Goal: Task Accomplishment & Management: Manage account settings

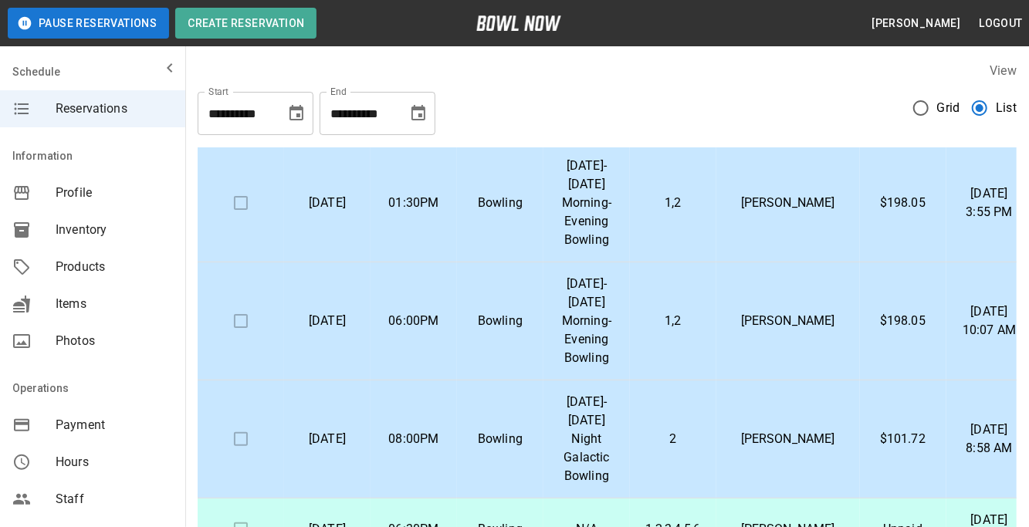
scroll to position [87, 0]
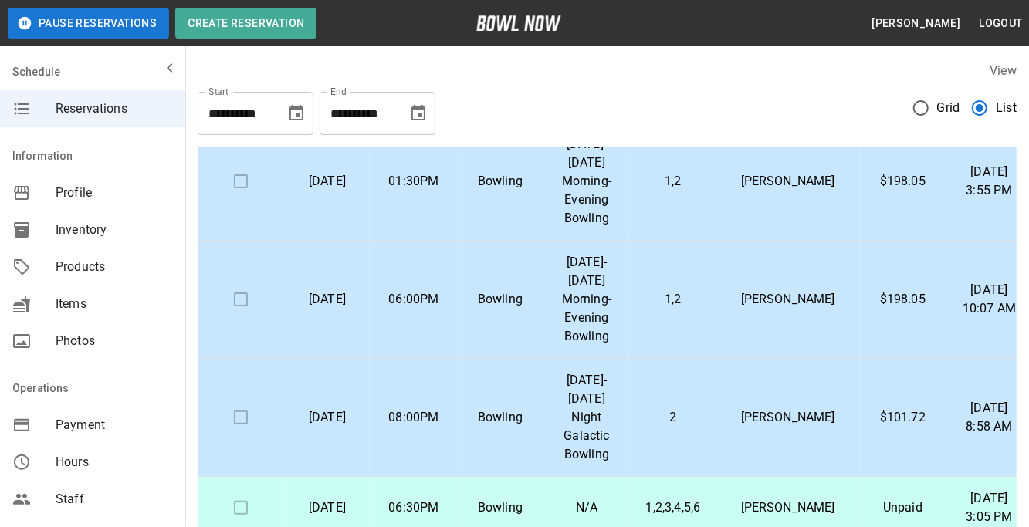
click at [802, 309] on p "[PERSON_NAME]" at bounding box center [787, 299] width 119 height 19
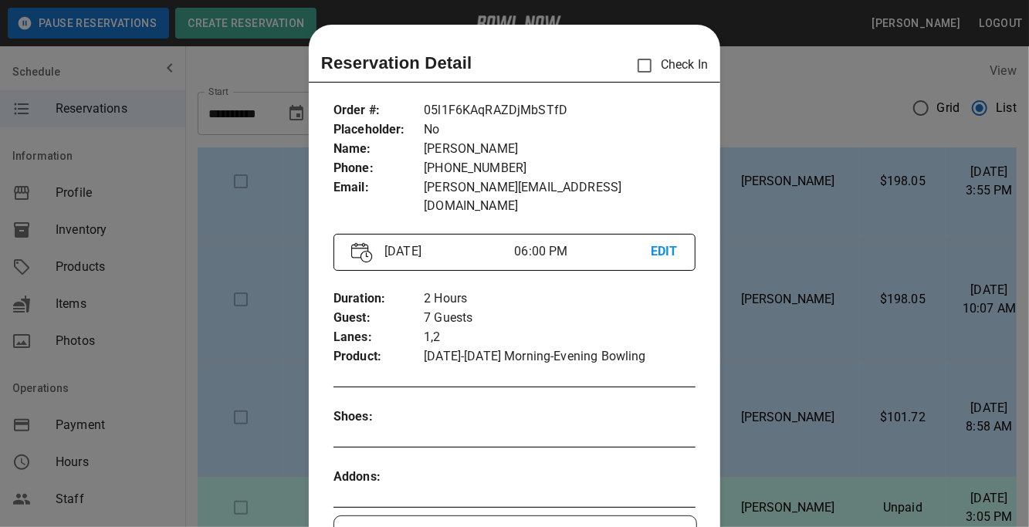
scroll to position [24, 0]
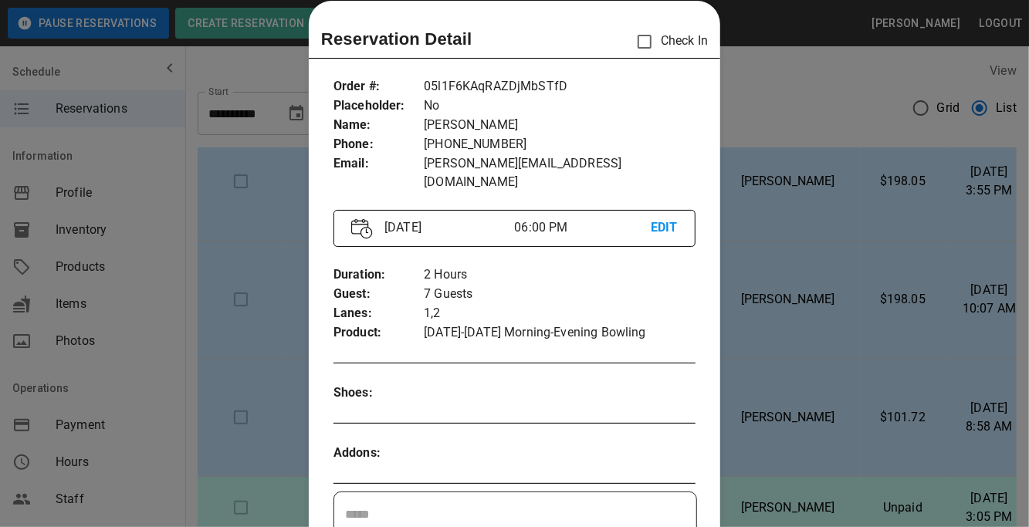
click at [785, 408] on div at bounding box center [514, 263] width 1029 height 527
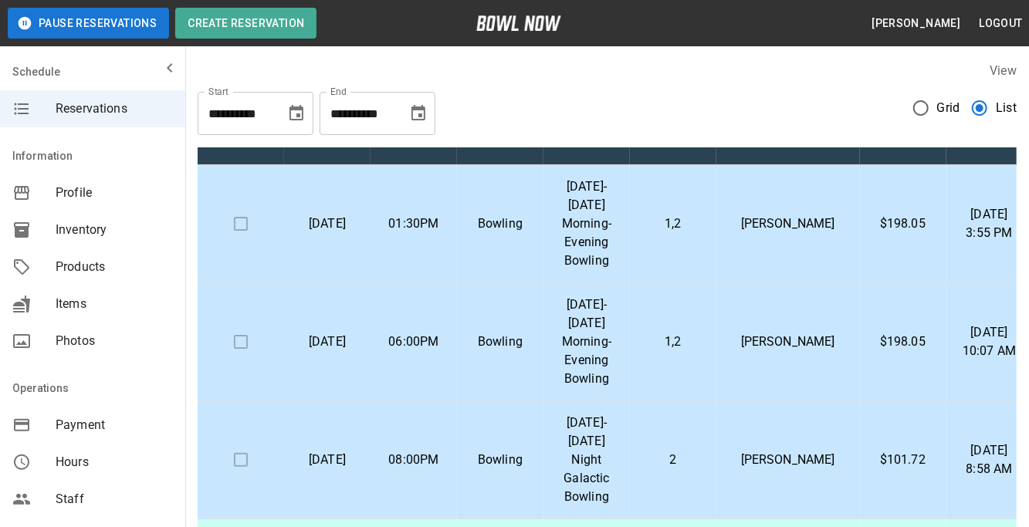
scroll to position [52, 0]
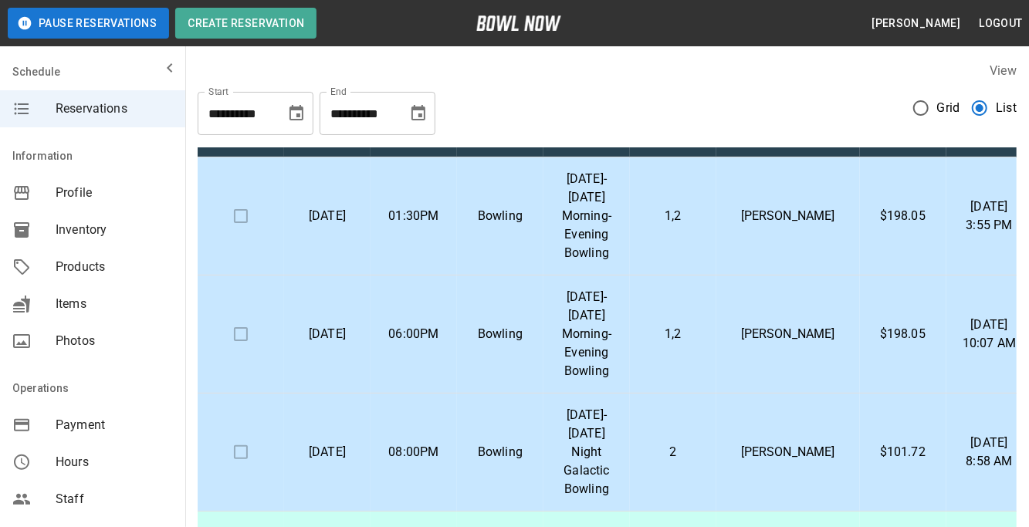
click at [782, 339] on p "[PERSON_NAME]" at bounding box center [787, 334] width 119 height 19
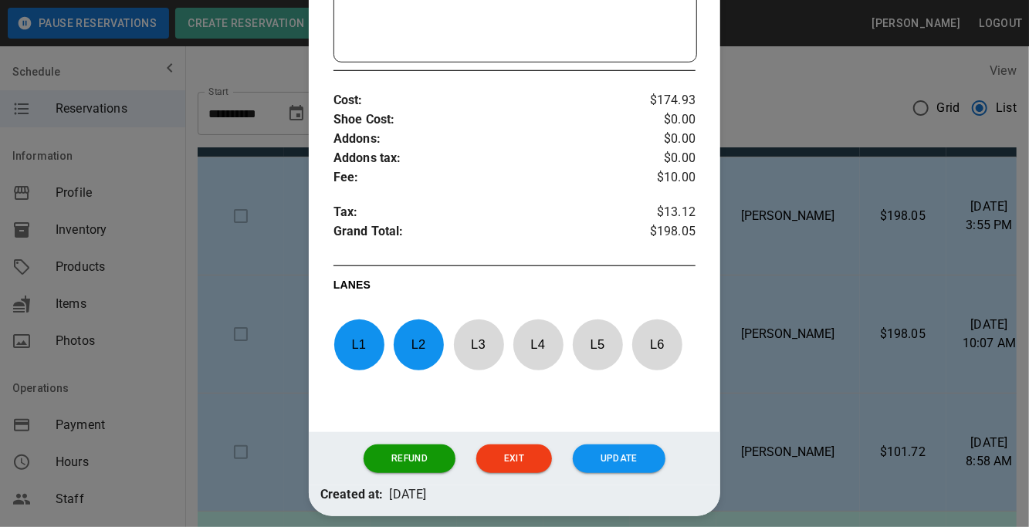
scroll to position [552, 0]
click at [787, 387] on div at bounding box center [514, 263] width 1029 height 527
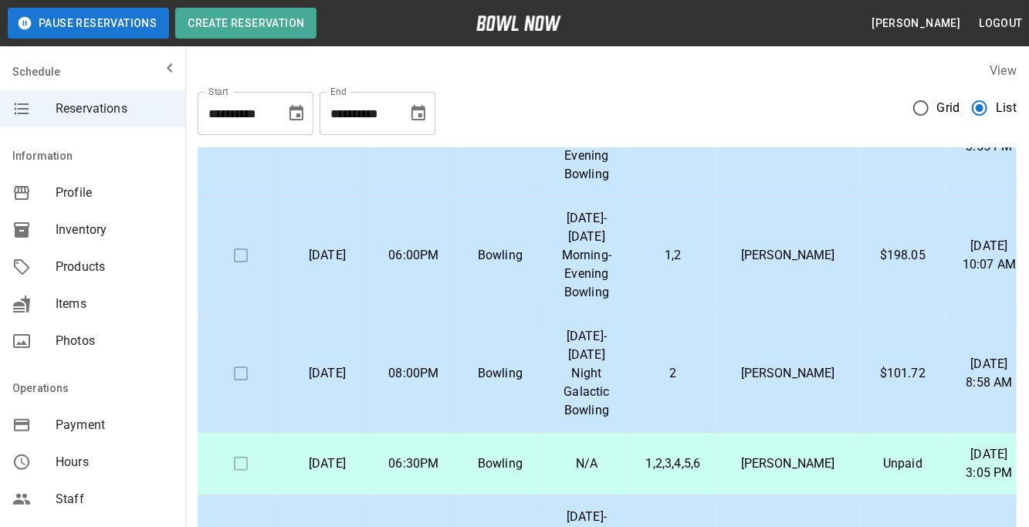
scroll to position [144, 0]
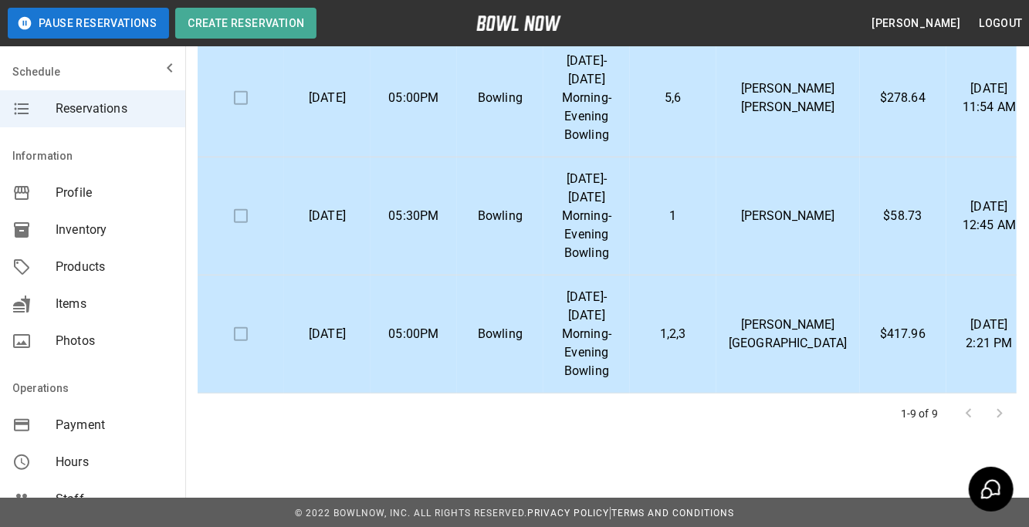
scroll to position [326, 0]
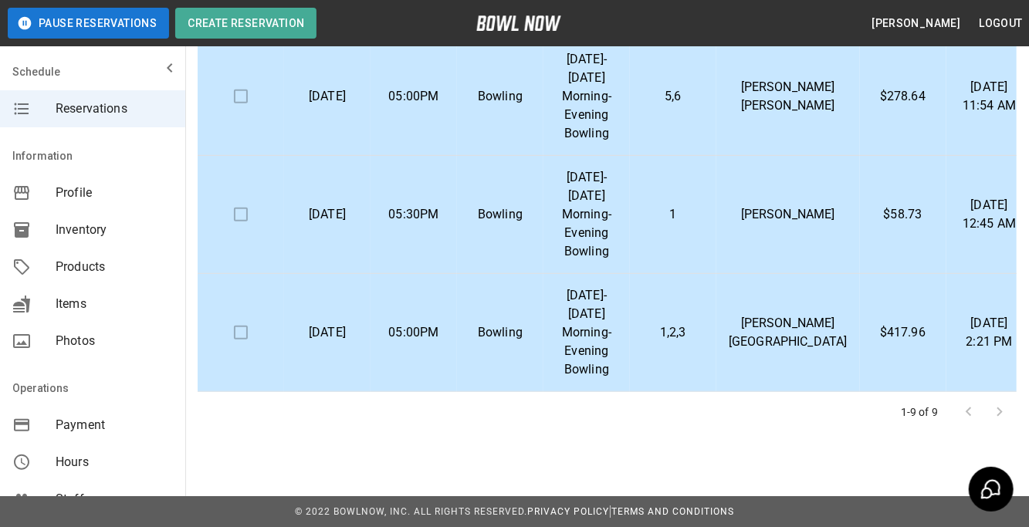
click at [775, 343] on td "[PERSON_NAME][GEOGRAPHIC_DATA]" at bounding box center [788, 333] width 144 height 118
click at [812, 358] on td "[PERSON_NAME][GEOGRAPHIC_DATA]" at bounding box center [788, 333] width 144 height 118
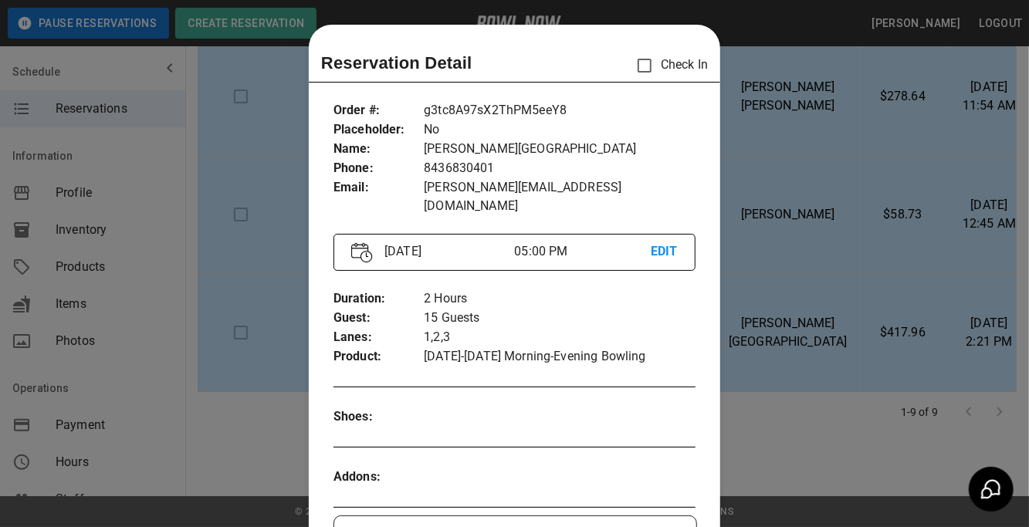
scroll to position [24, 0]
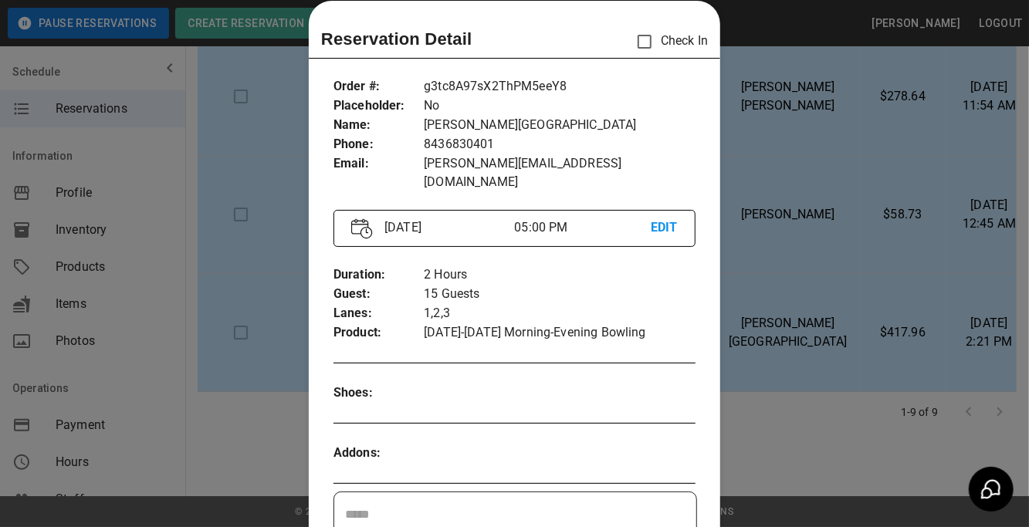
click at [765, 356] on div at bounding box center [514, 263] width 1029 height 527
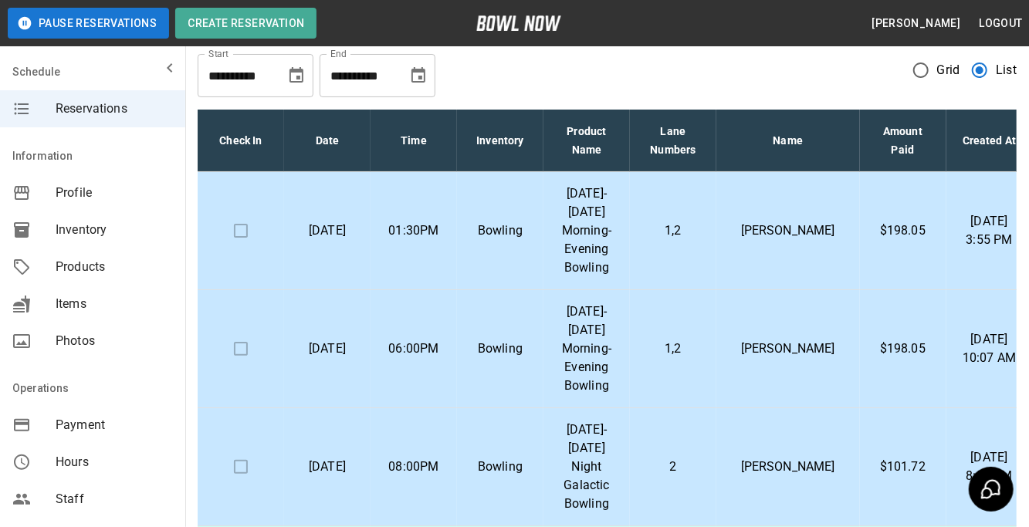
scroll to position [0, 0]
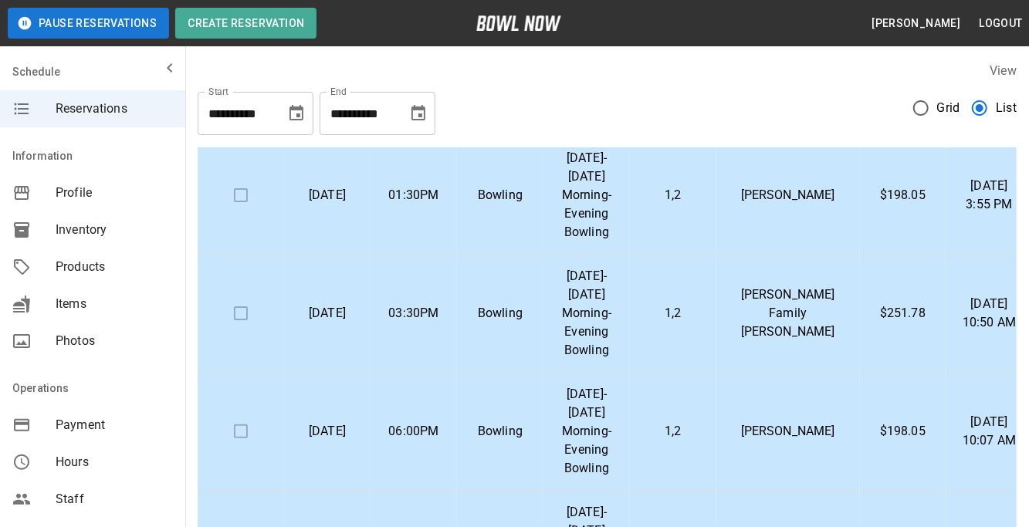
scroll to position [110, 0]
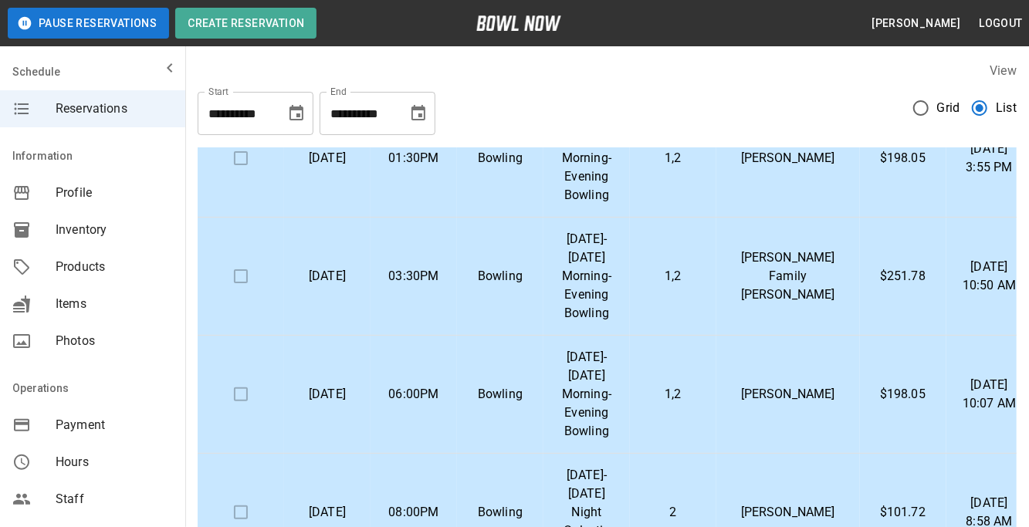
click at [802, 265] on p "[PERSON_NAME] Family [PERSON_NAME]" at bounding box center [787, 276] width 119 height 56
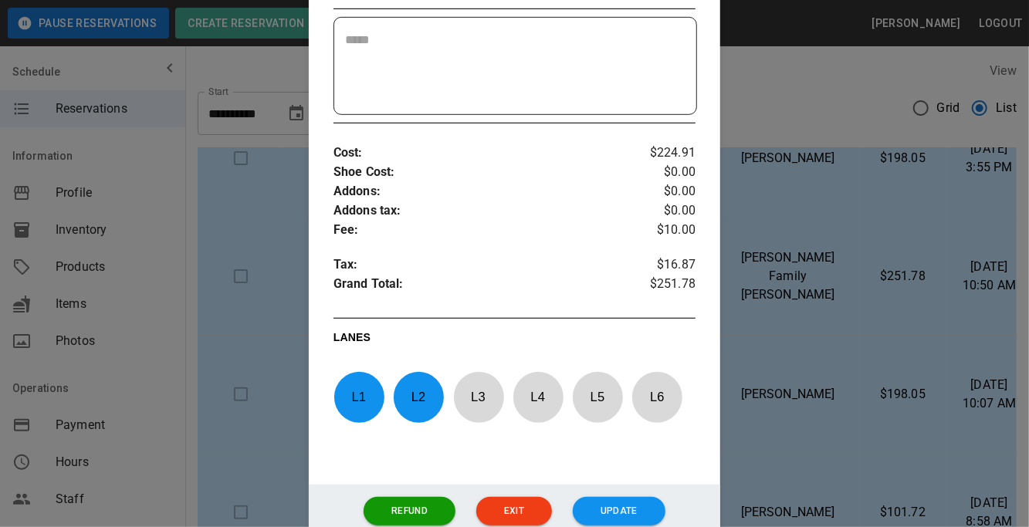
scroll to position [481, 0]
click at [748, 382] on div at bounding box center [514, 263] width 1029 height 527
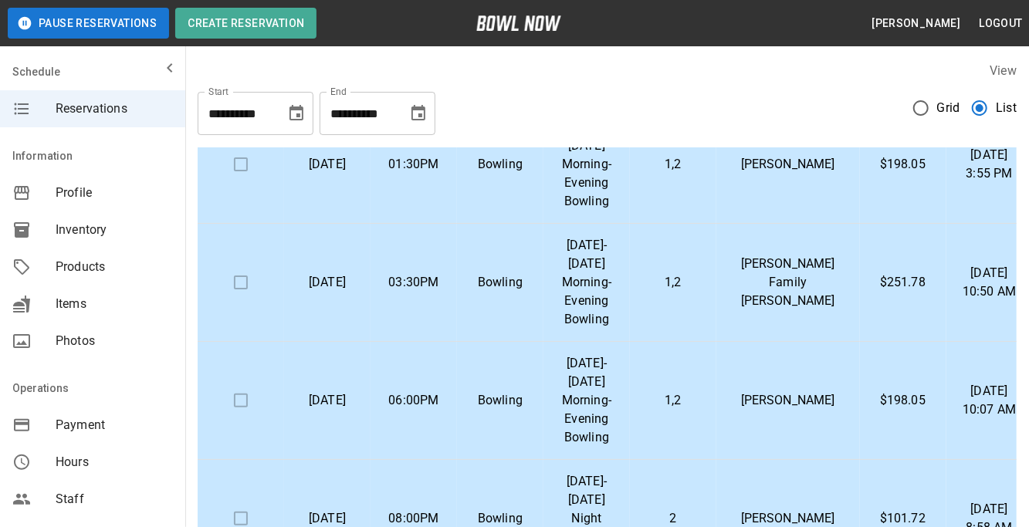
scroll to position [100, 0]
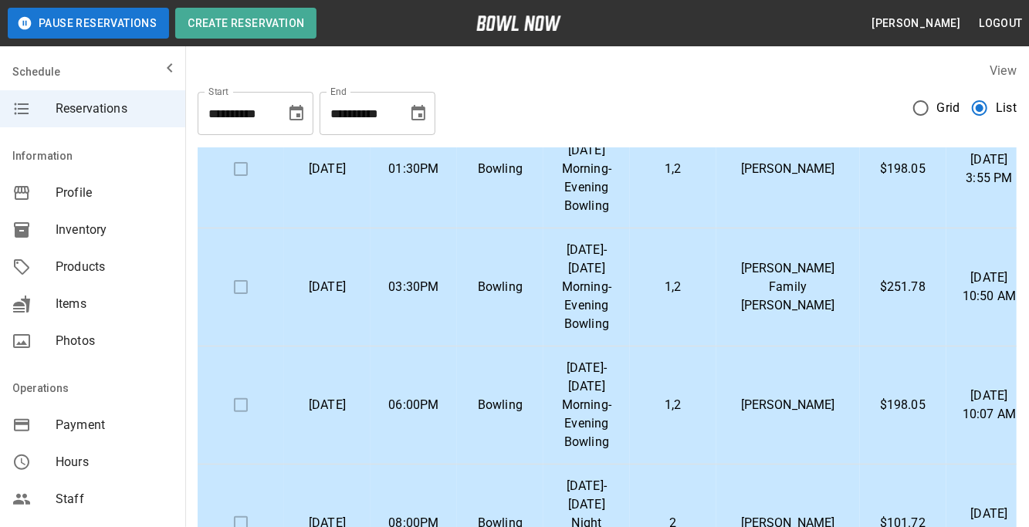
click at [784, 292] on p "[PERSON_NAME] Family [PERSON_NAME]" at bounding box center [787, 287] width 119 height 56
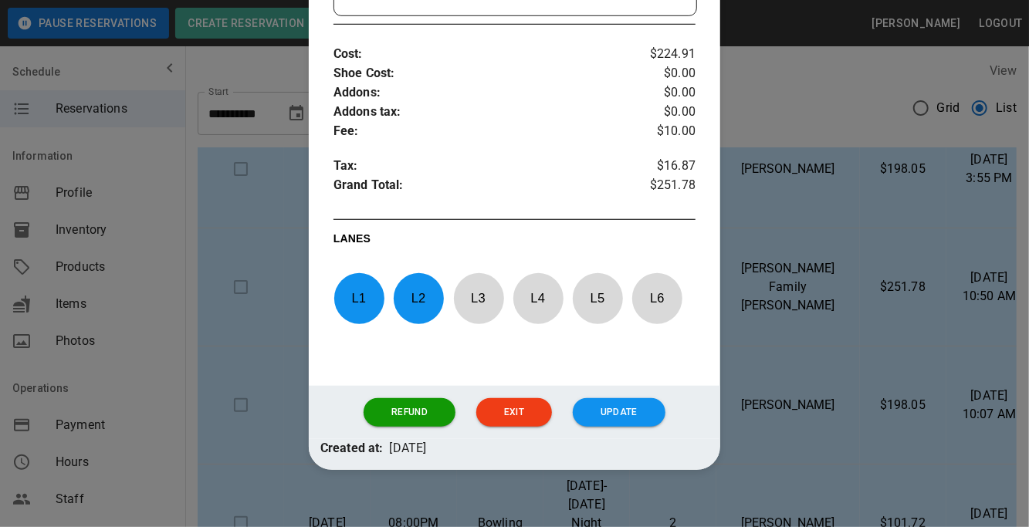
scroll to position [596, 0]
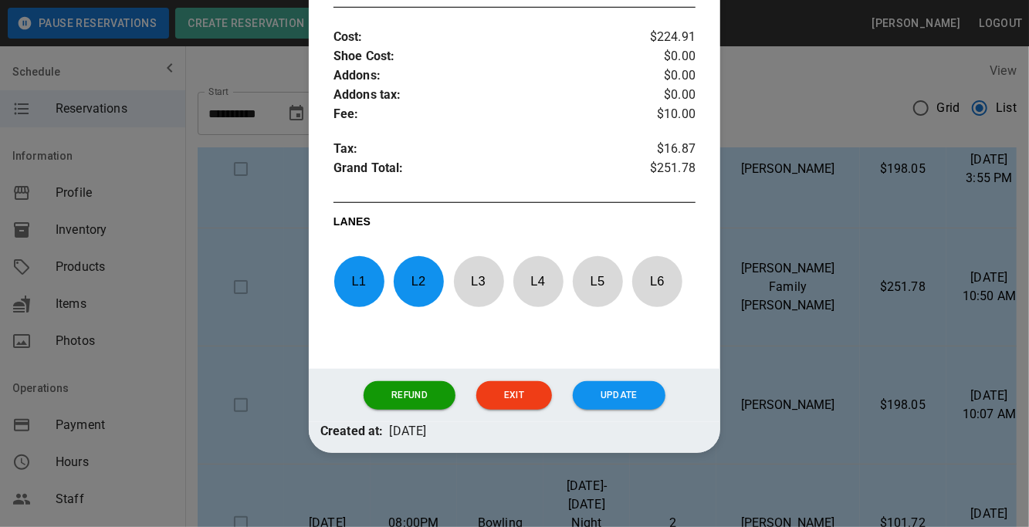
click at [754, 369] on div at bounding box center [514, 263] width 1029 height 527
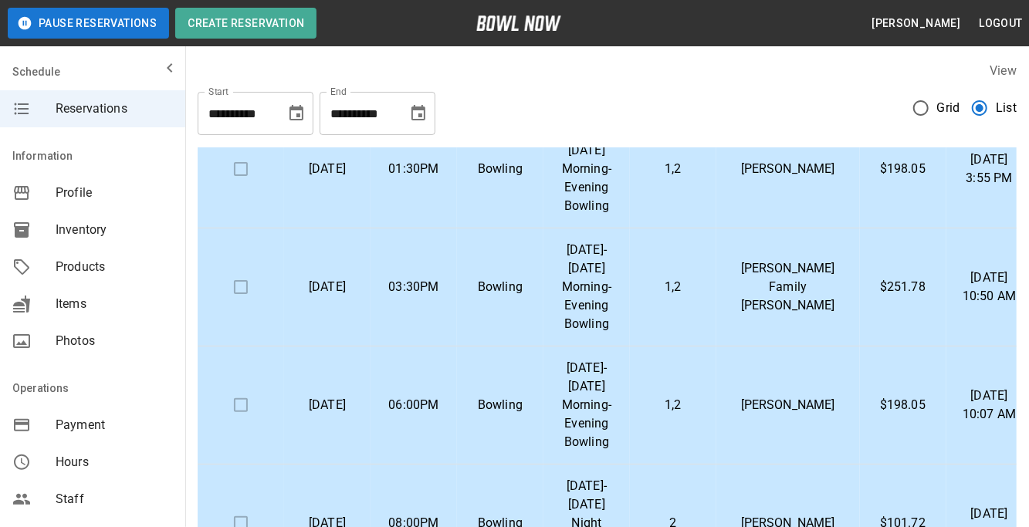
click at [772, 289] on p "[PERSON_NAME] Family [PERSON_NAME]" at bounding box center [787, 287] width 119 height 56
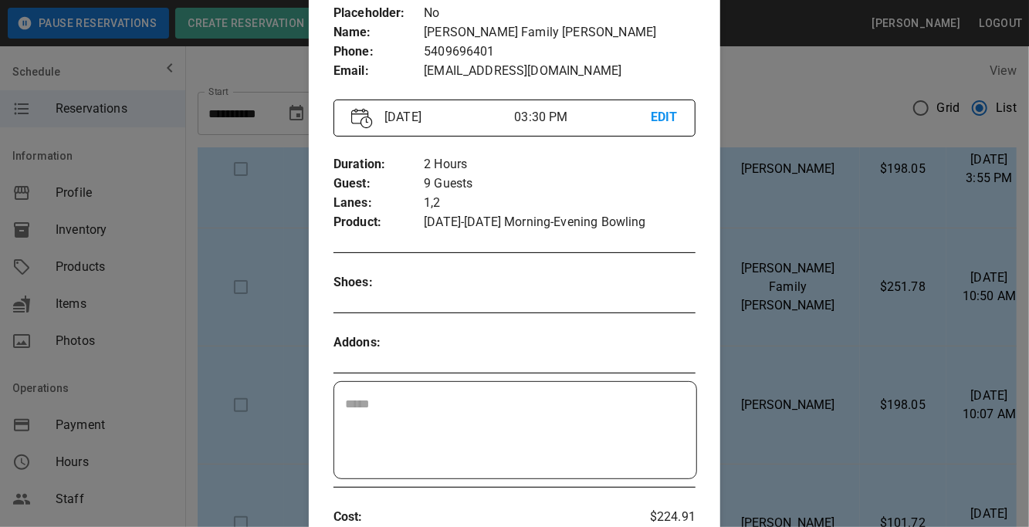
scroll to position [0, 0]
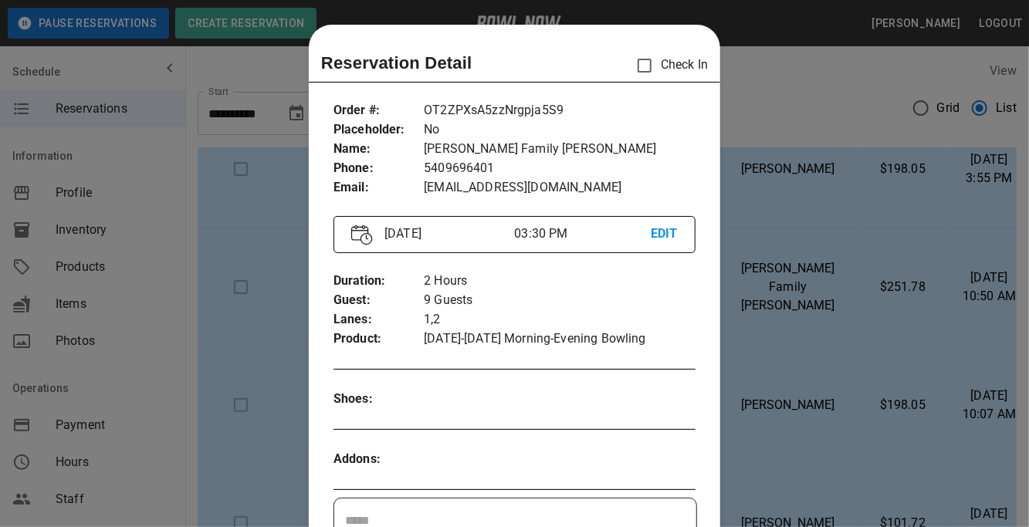
click at [797, 371] on div at bounding box center [514, 263] width 1029 height 527
